Goal: Task Accomplishment & Management: Manage account settings

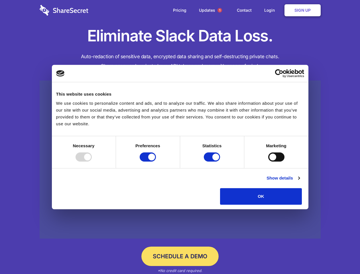
click at [92, 161] on div at bounding box center [84, 156] width 16 height 9
click at [156, 161] on input "Preferences" at bounding box center [148, 156] width 16 height 9
checkbox input "false"
click at [213, 161] on input "Statistics" at bounding box center [212, 156] width 16 height 9
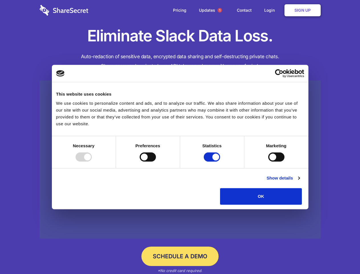
checkbox input "false"
click at [268, 161] on input "Marketing" at bounding box center [276, 156] width 16 height 9
checkbox input "true"
click at [300, 181] on link "Show details" at bounding box center [283, 178] width 33 height 7
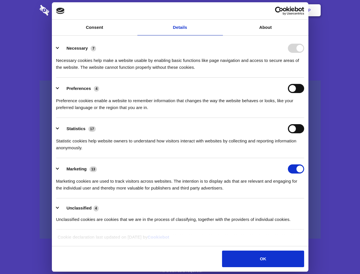
click at [304, 78] on li "Necessary 7 Necessary cookies help make a website usable by enabling basic func…" at bounding box center [180, 57] width 248 height 40
